Goal: Navigation & Orientation: Find specific page/section

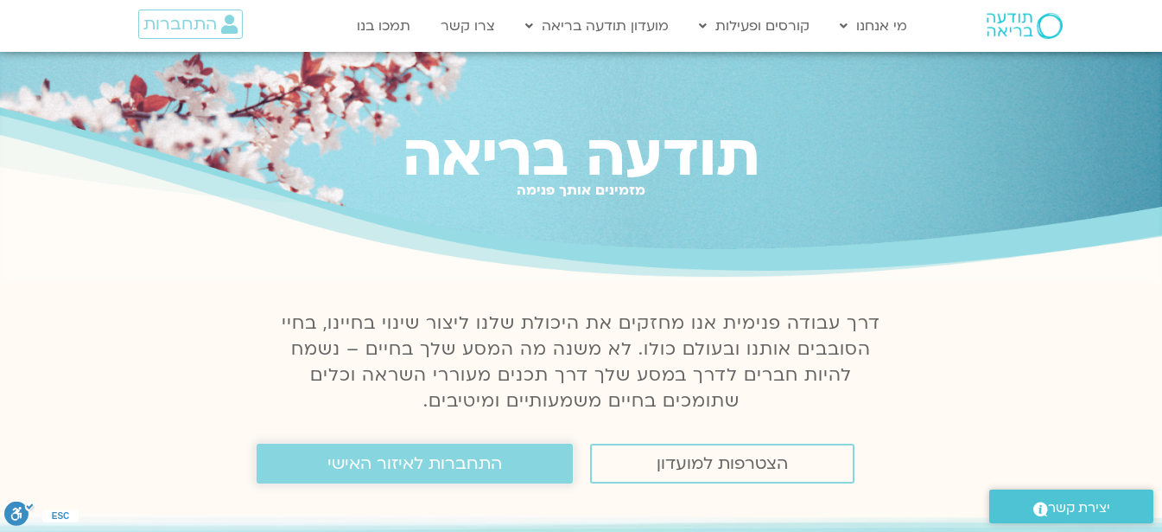
click at [436, 461] on span "התחברות לאיזור האישי" at bounding box center [415, 463] width 175 height 19
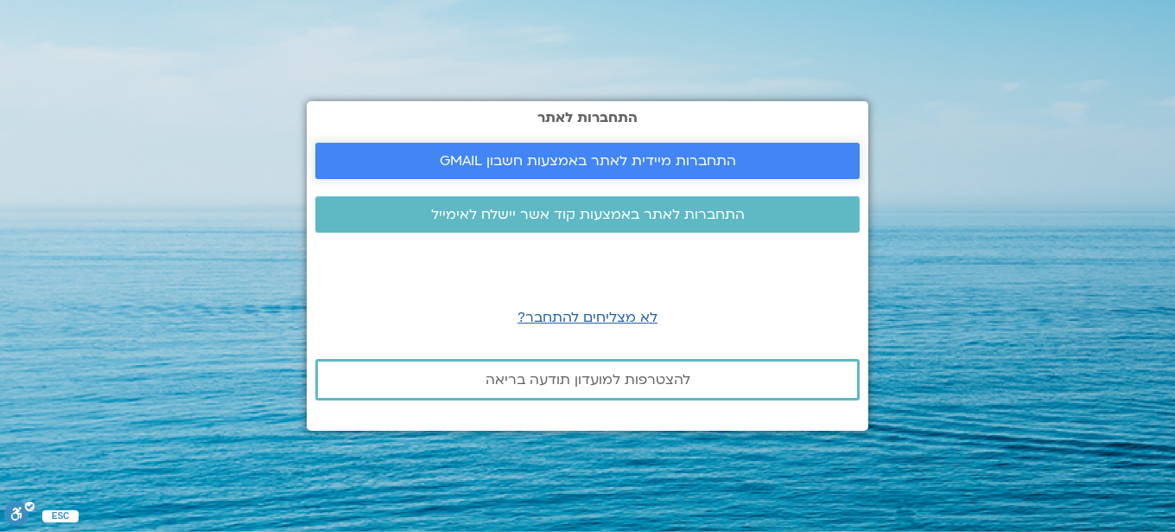
click at [599, 166] on span "התחברות מיידית לאתר באמצעות חשבון GMAIL" at bounding box center [588, 161] width 296 height 16
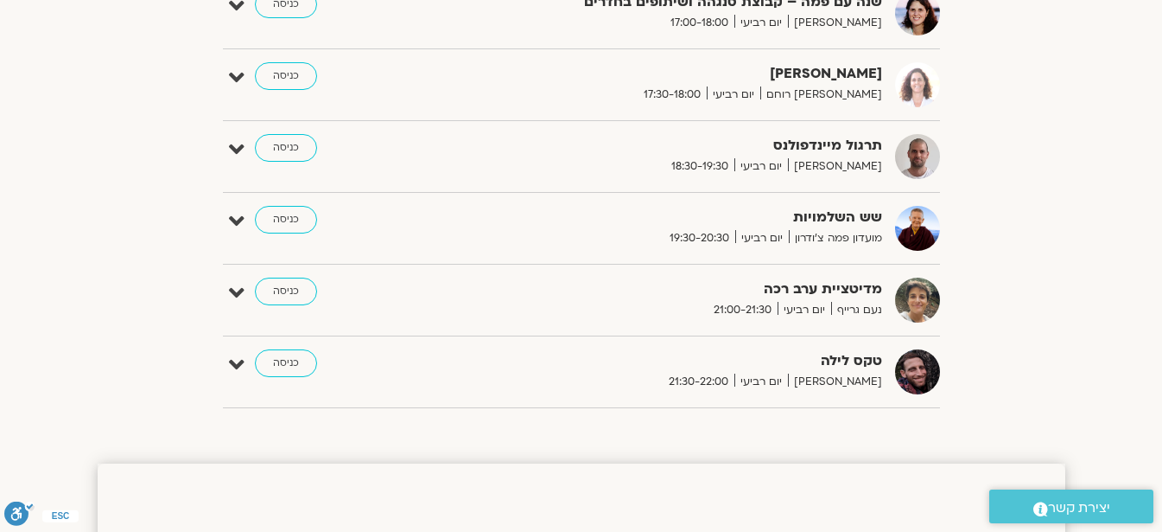
scroll to position [1383, 0]
